Goal: Answer question/provide support: Answer question/provide support

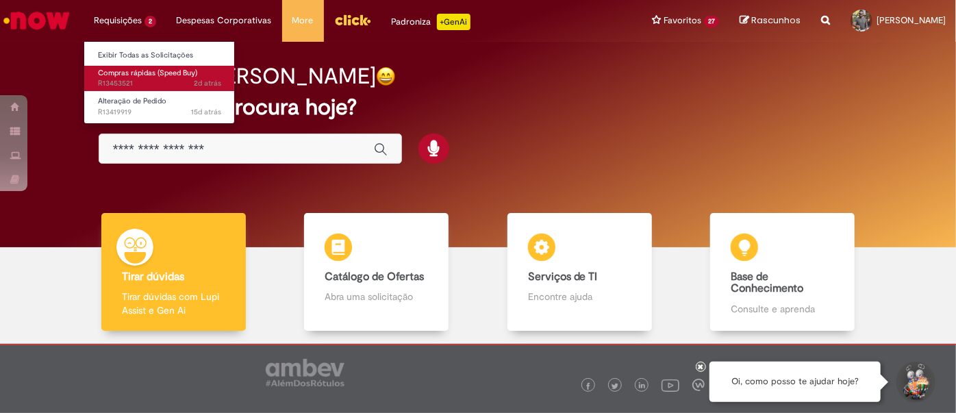
click at [137, 73] on span "Compras rápidas (Speed Buy)" at bounding box center [147, 73] width 99 height 10
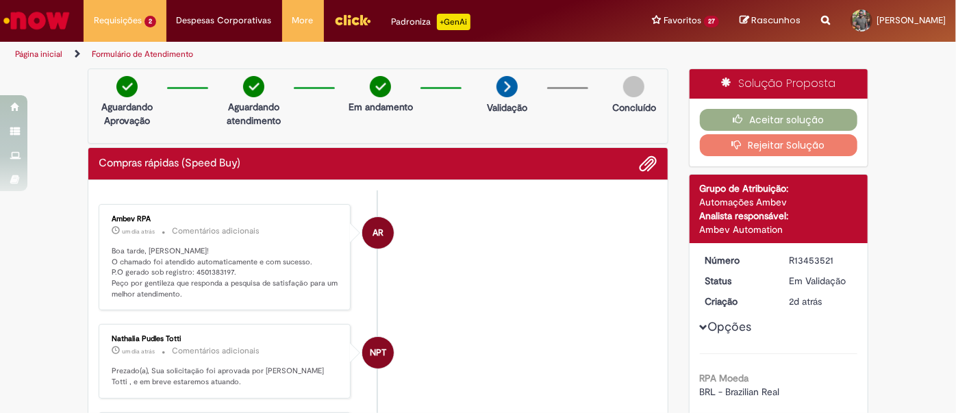
click at [212, 268] on p "Boa tarde, [PERSON_NAME]! O chamado foi atendido automaticamente e com sucesso.…" at bounding box center [226, 273] width 228 height 54
copy p "4501383197"
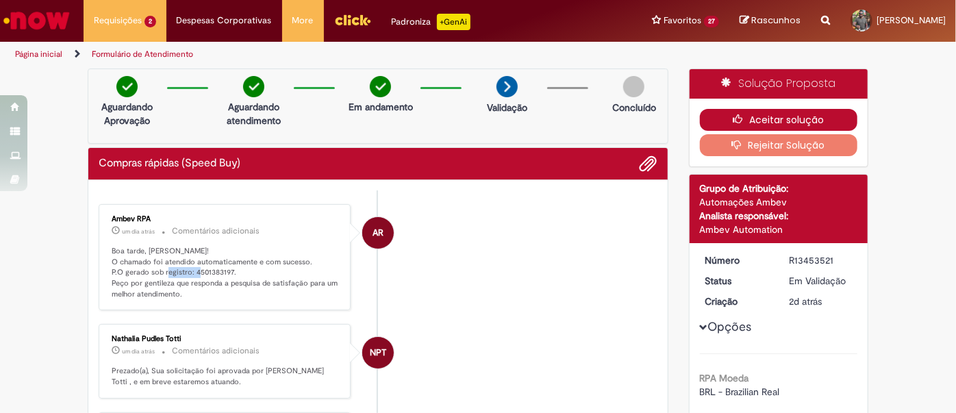
click at [752, 120] on button "Aceitar solução" at bounding box center [779, 120] width 158 height 22
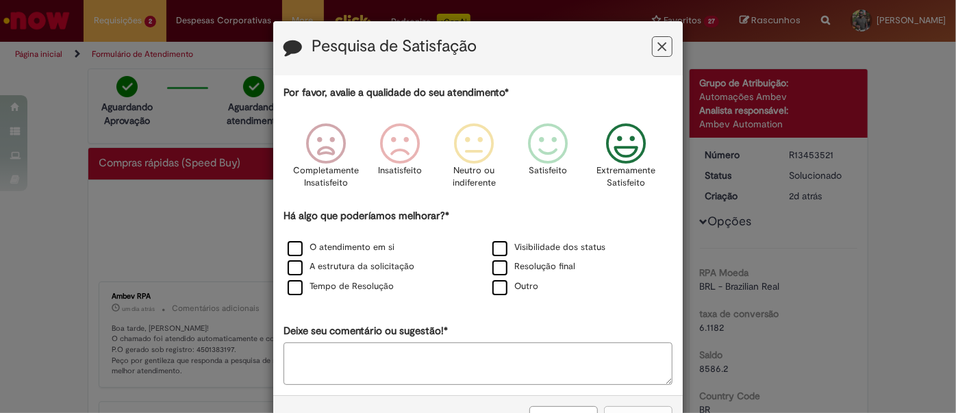
click at [622, 144] on icon "Feedback" at bounding box center [625, 143] width 51 height 41
click at [500, 246] on label "Visibilidade dos status" at bounding box center [548, 247] width 113 height 13
drag, startPoint x: 312, startPoint y: 290, endPoint x: 310, endPoint y: 281, distance: 9.0
click at [312, 288] on label "Tempo de Resolução" at bounding box center [341, 286] width 106 height 13
click at [314, 268] on label "A estrutura da solicitação" at bounding box center [351, 266] width 127 height 13
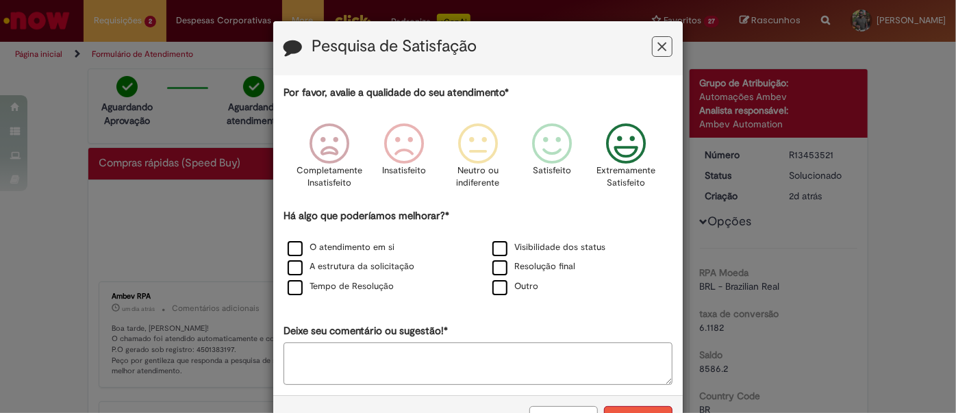
click at [644, 406] on button "Enviar" at bounding box center [638, 417] width 68 height 23
